Goal: Check status: Check status

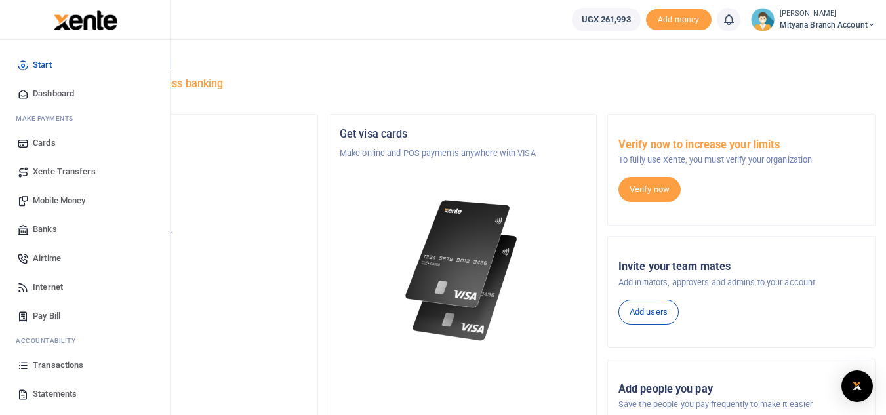
click at [37, 388] on span "Statements" at bounding box center [55, 394] width 44 height 13
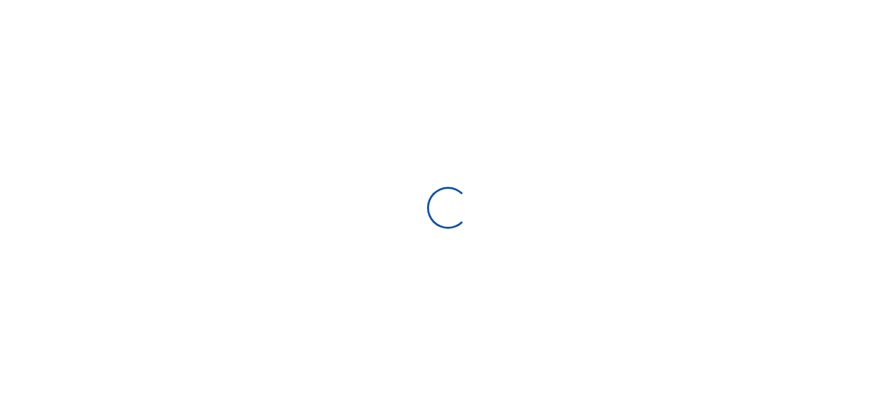
select select "ALL"
type input "[DATE] - [DATE]"
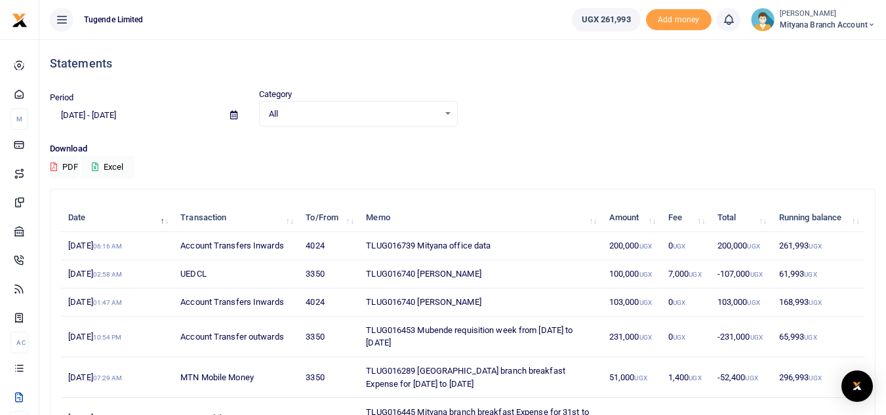
click at [380, 248] on td "TLUG016739 Mityana office data" at bounding box center [480, 246] width 243 height 28
click at [481, 243] on td "TLUG016739 Mityana office data" at bounding box center [480, 246] width 243 height 28
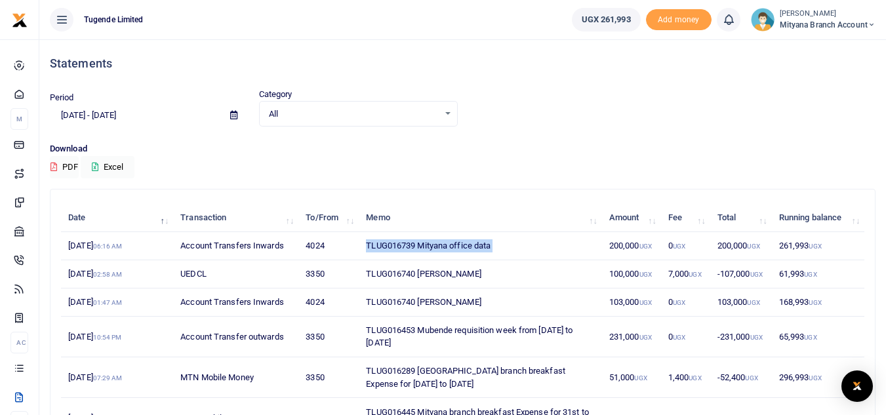
click at [481, 243] on td "TLUG016739 Mityana office data" at bounding box center [480, 246] width 243 height 28
copy td "TLUG016739 Mityana office data"
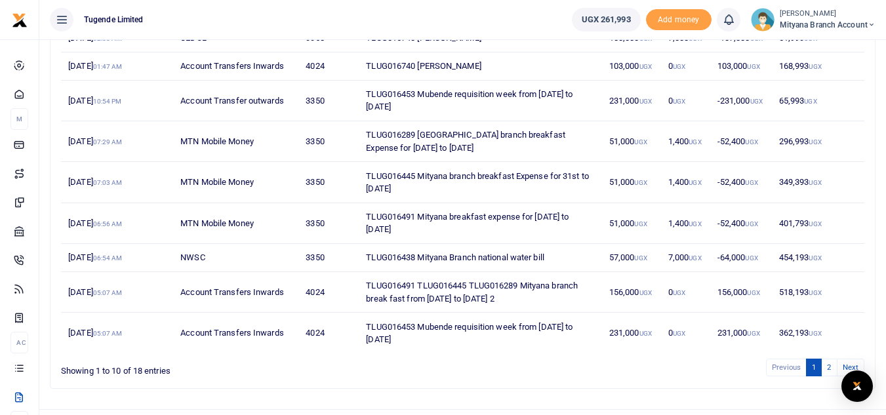
scroll to position [265, 0]
